Goal: Task Accomplishment & Management: Manage account settings

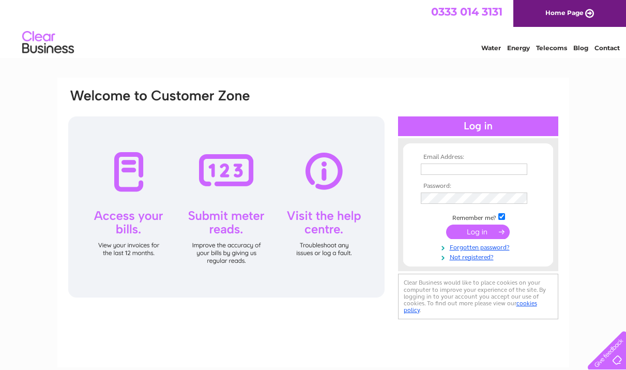
type input "alan@appsscotlandltd.co.uk"
click at [484, 240] on td at bounding box center [479, 232] width 120 height 20
click at [482, 236] on input "submit" at bounding box center [478, 232] width 64 height 14
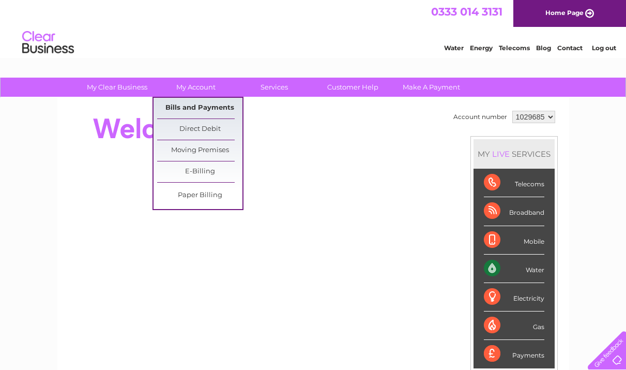
click at [195, 109] on link "Bills and Payments" at bounding box center [199, 108] width 85 height 21
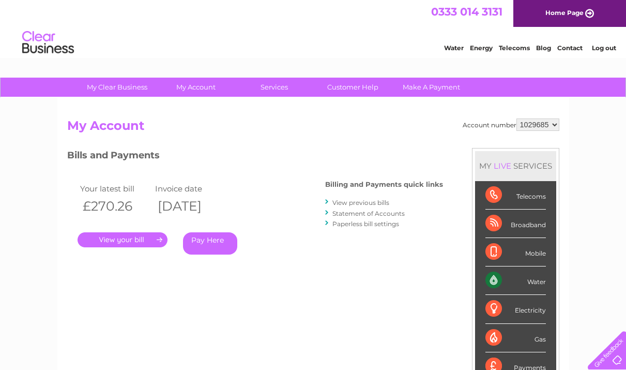
click at [131, 240] on link "." at bounding box center [123, 239] width 90 height 15
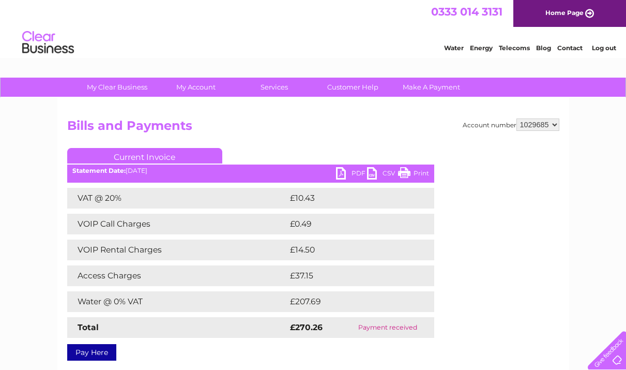
click at [347, 171] on link "PDF" at bounding box center [351, 174] width 31 height 15
